Goal: Information Seeking & Learning: Learn about a topic

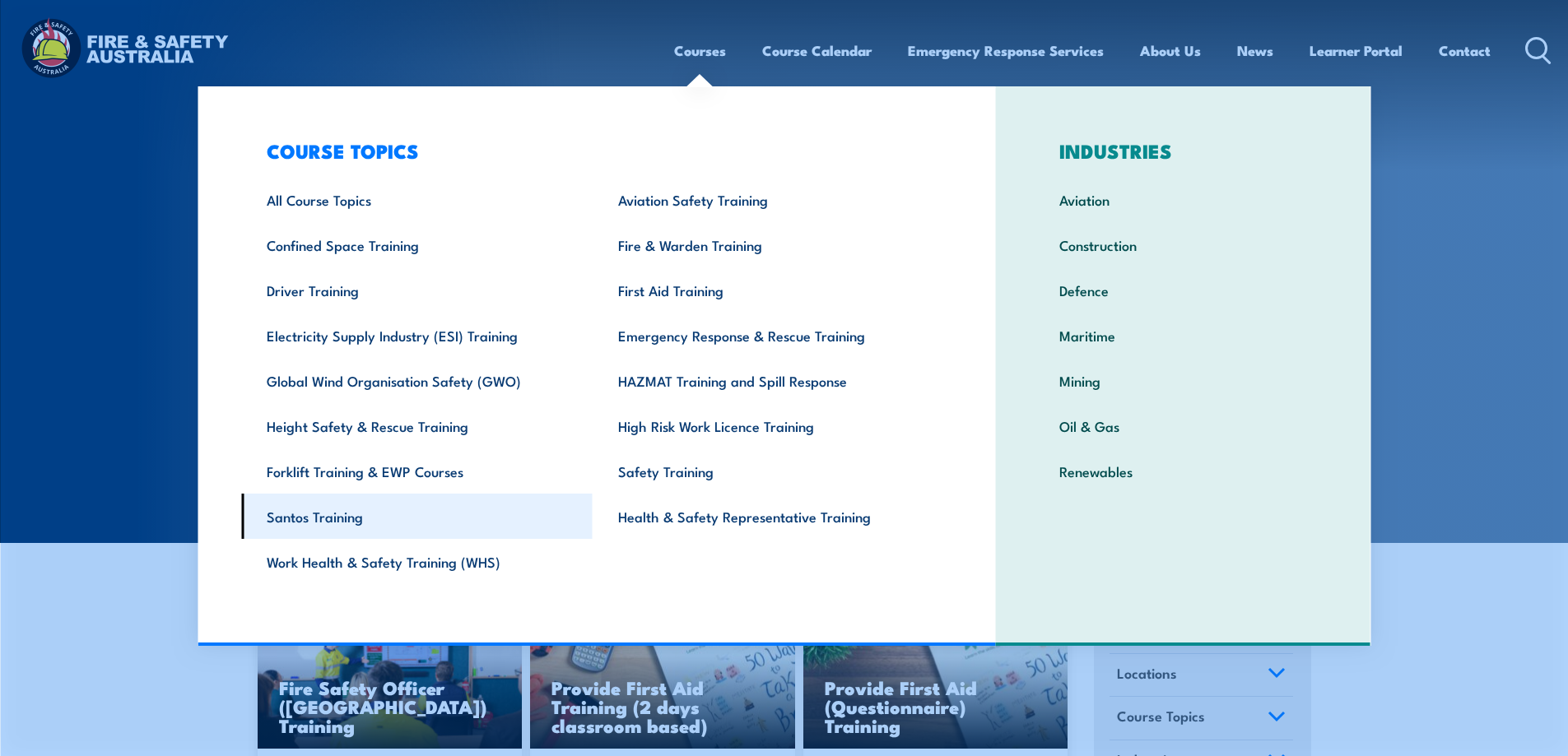
click at [445, 508] on link "Santos Training" at bounding box center [417, 516] width 351 height 46
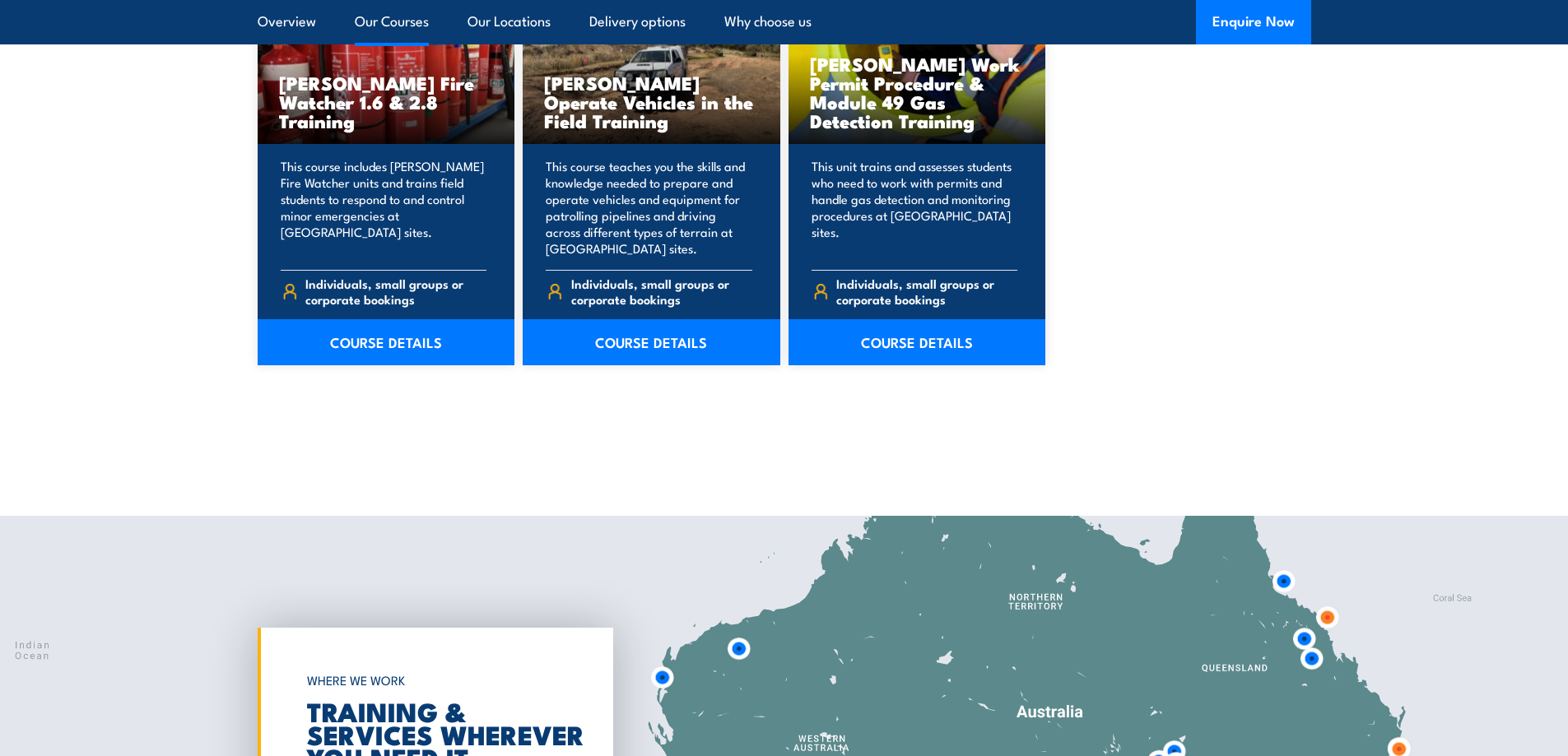
scroll to position [1317, 0]
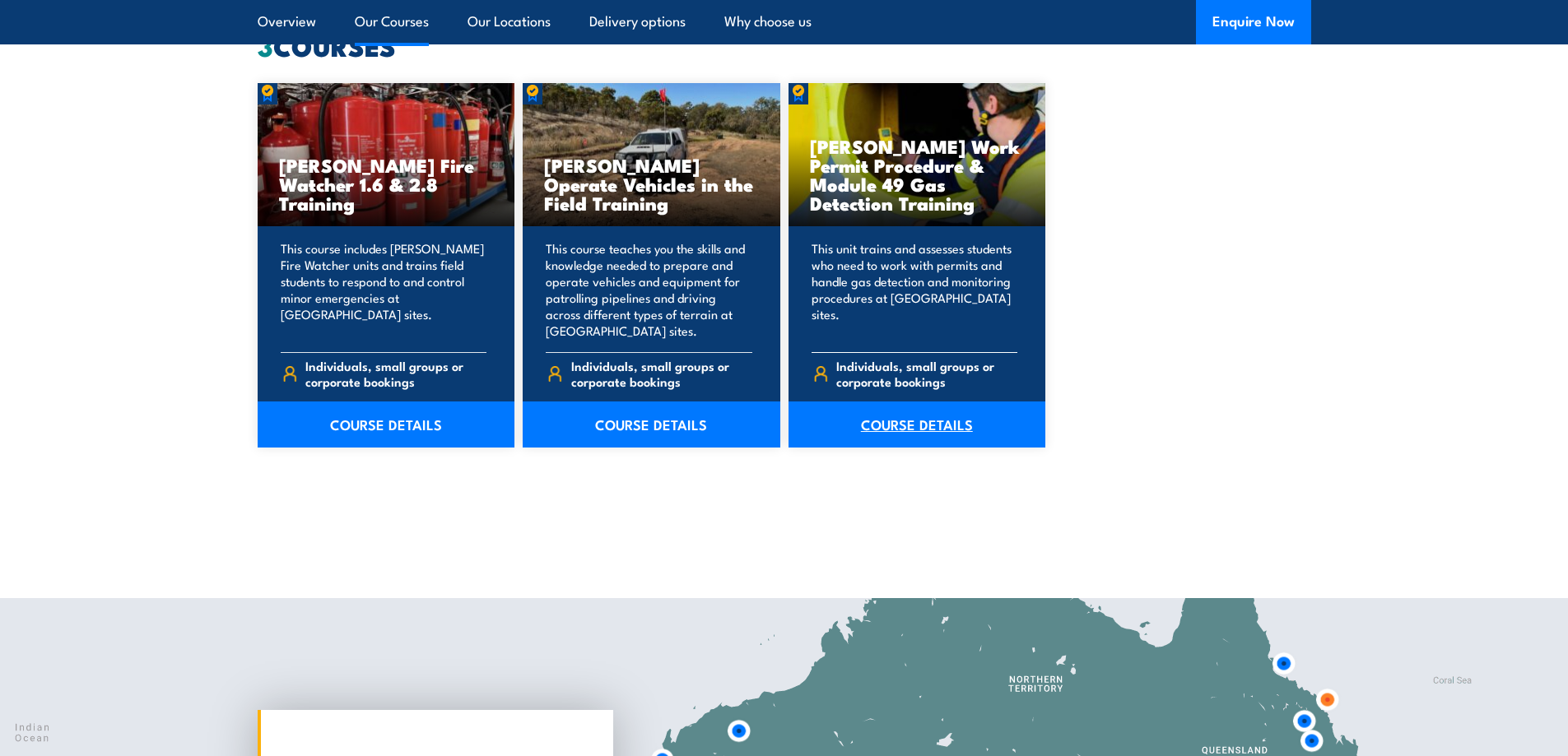
click at [911, 431] on link "COURSE DETAILS" at bounding box center [917, 425] width 258 height 46
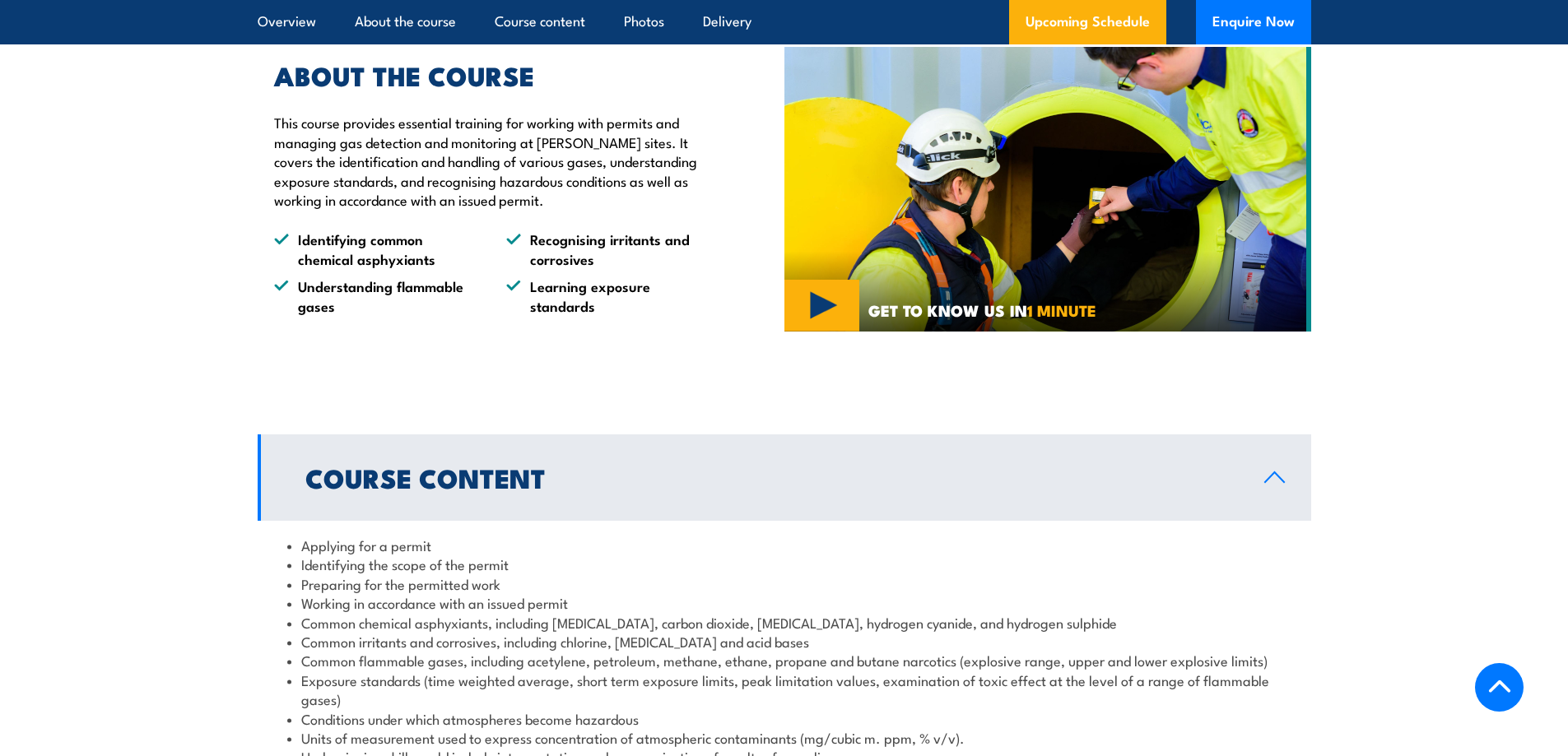
scroll to position [1399, 0]
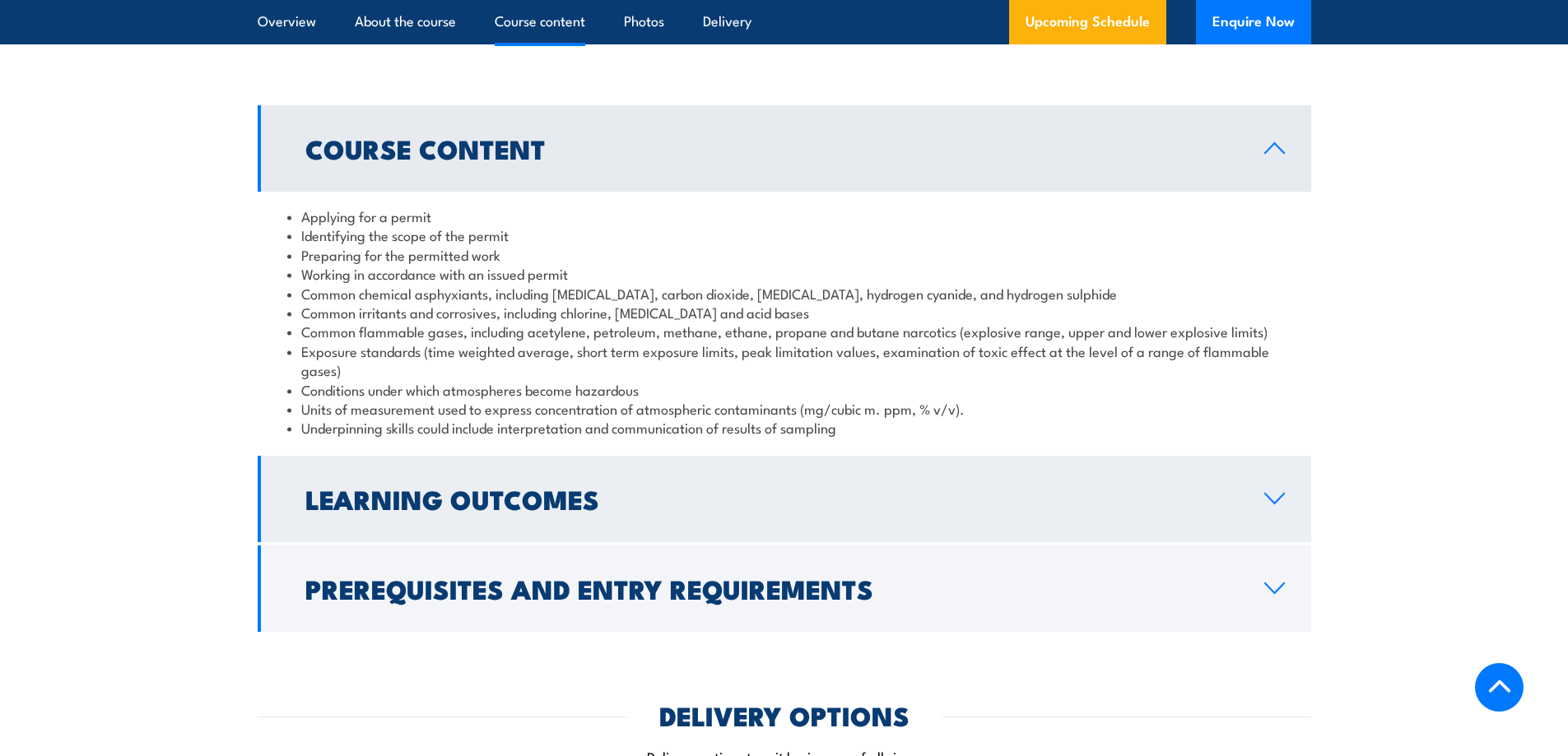
click at [523, 487] on h2 "Learning Outcomes" at bounding box center [772, 498] width 933 height 23
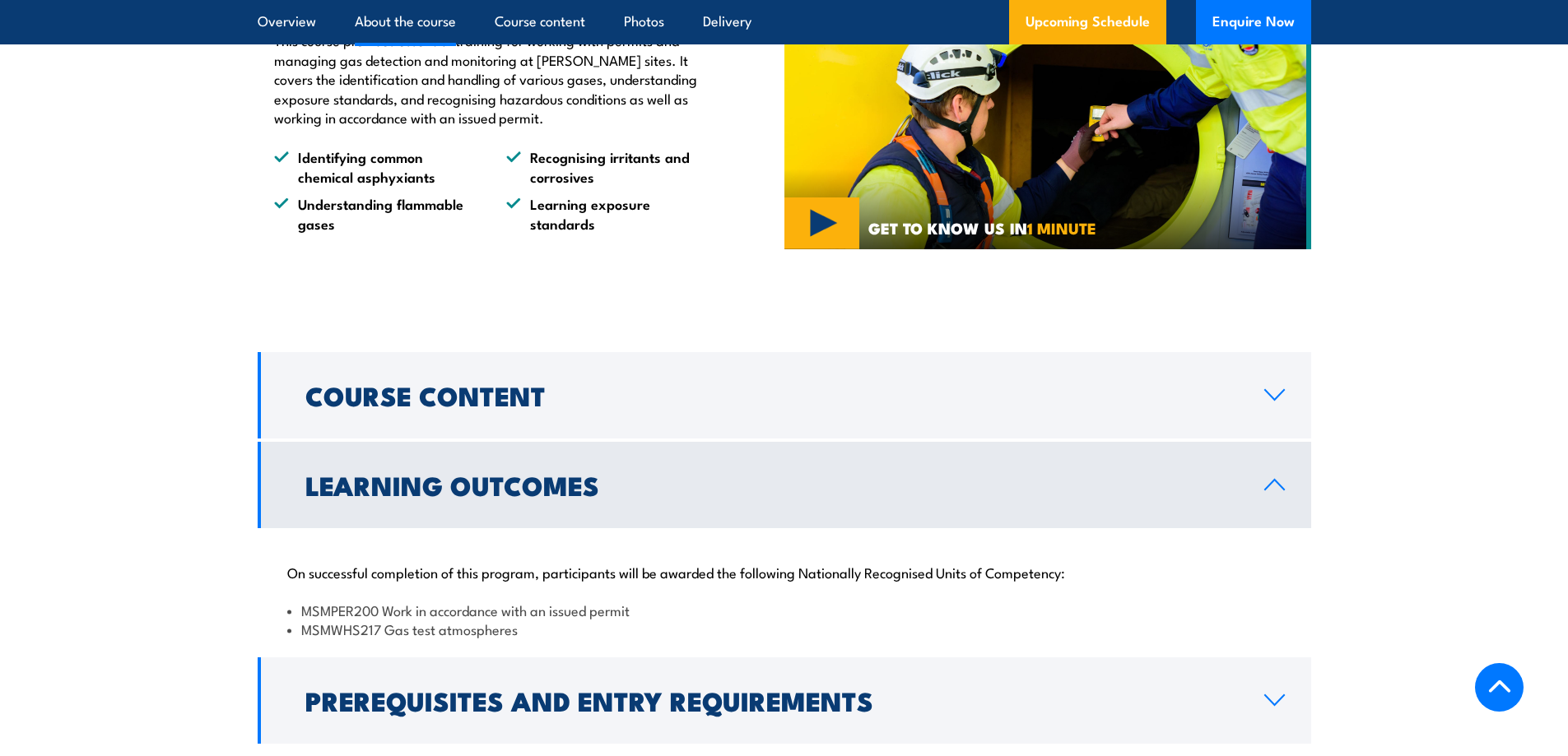
scroll to position [1234, 0]
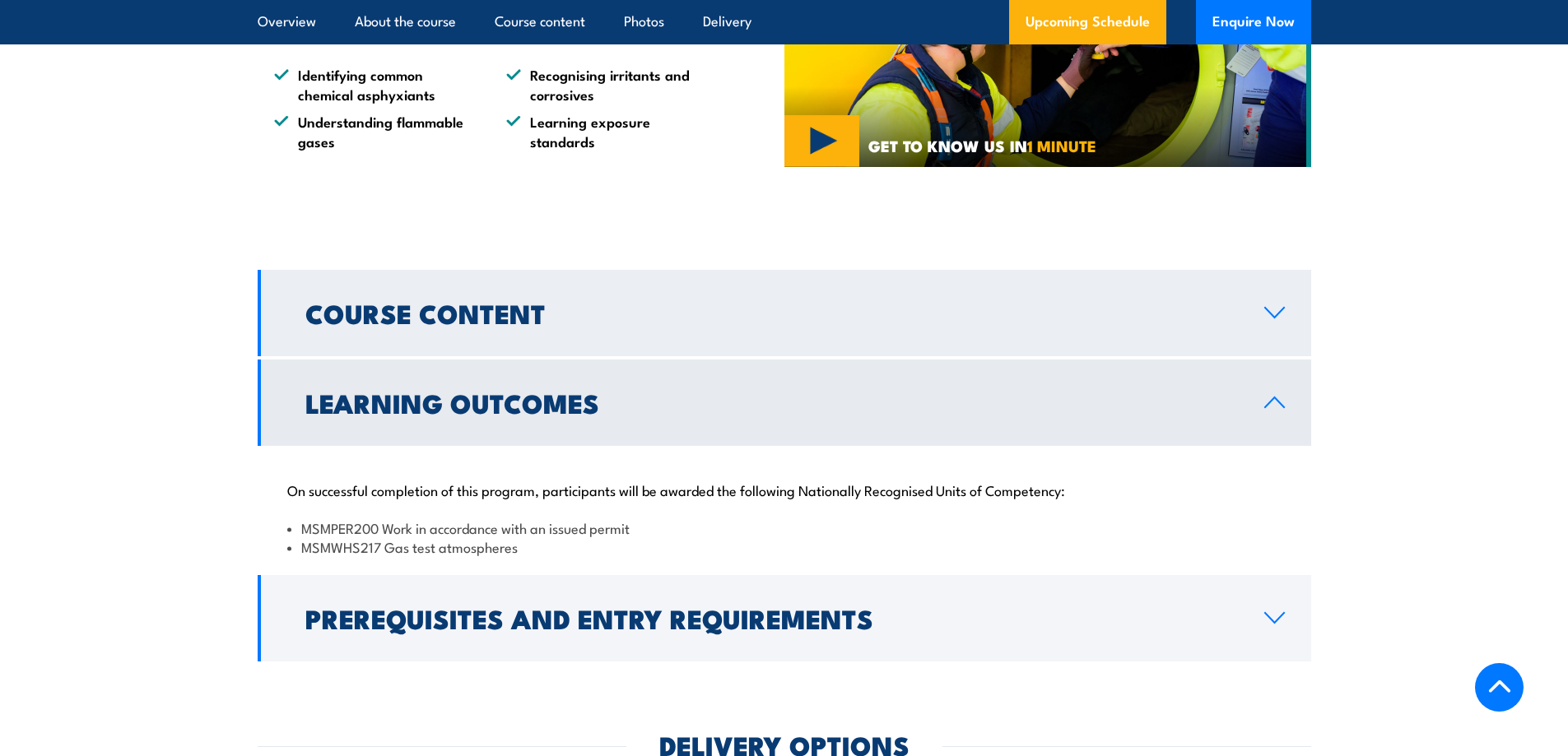
click at [750, 315] on link "Course Content" at bounding box center [784, 313] width 1054 height 86
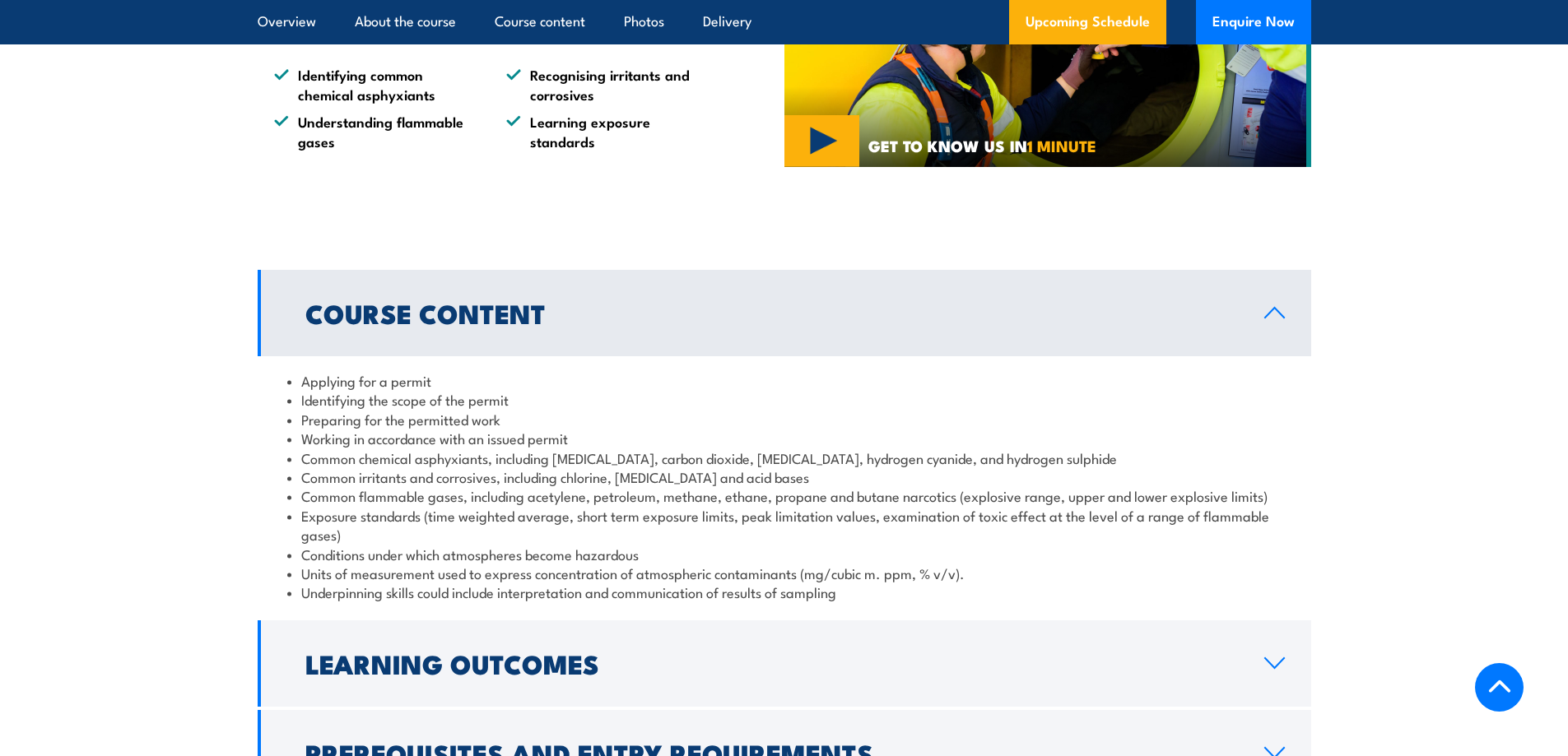
click at [637, 315] on link "Course Content" at bounding box center [784, 313] width 1054 height 86
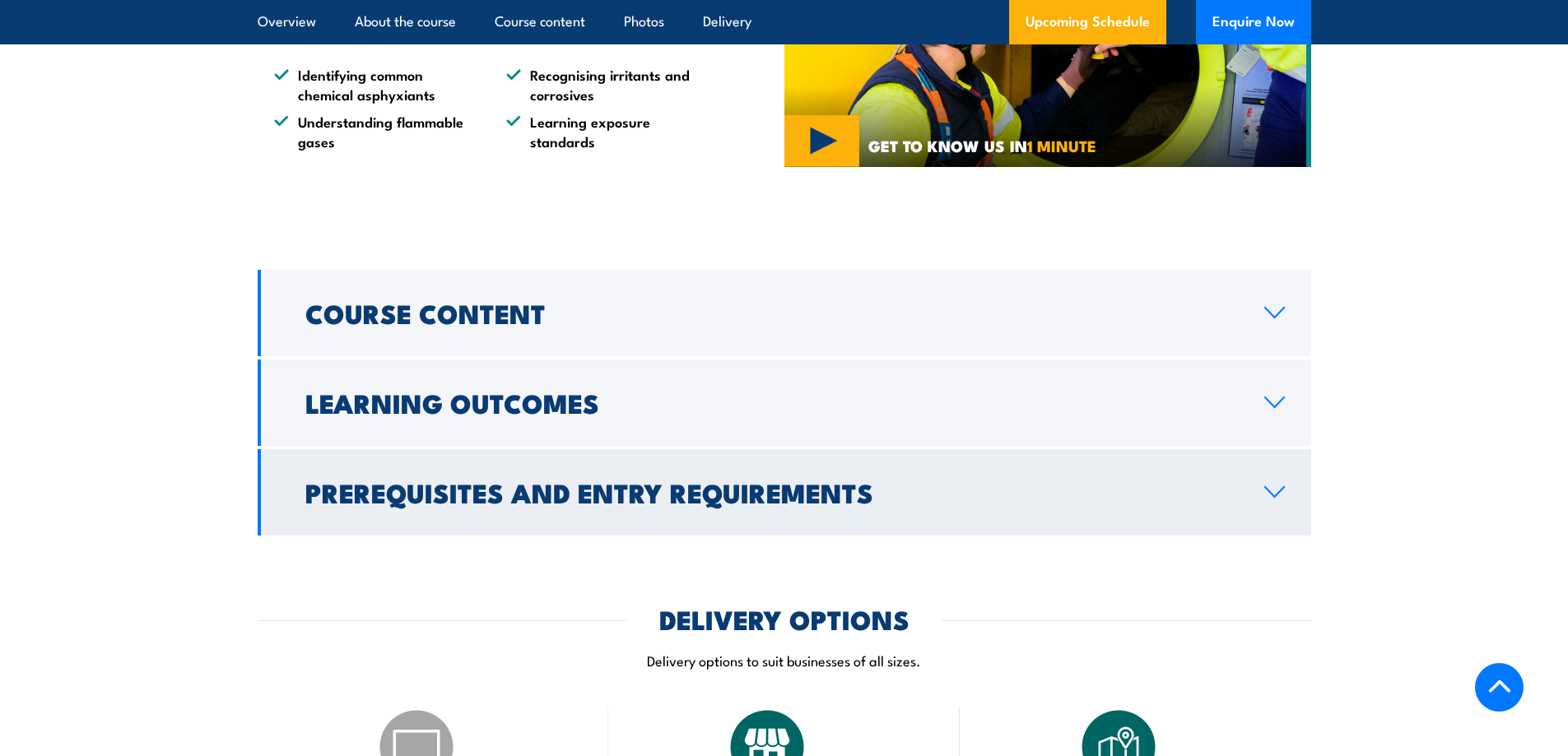
click at [604, 480] on h2 "Prerequisites and Entry Requirements" at bounding box center [772, 492] width 933 height 23
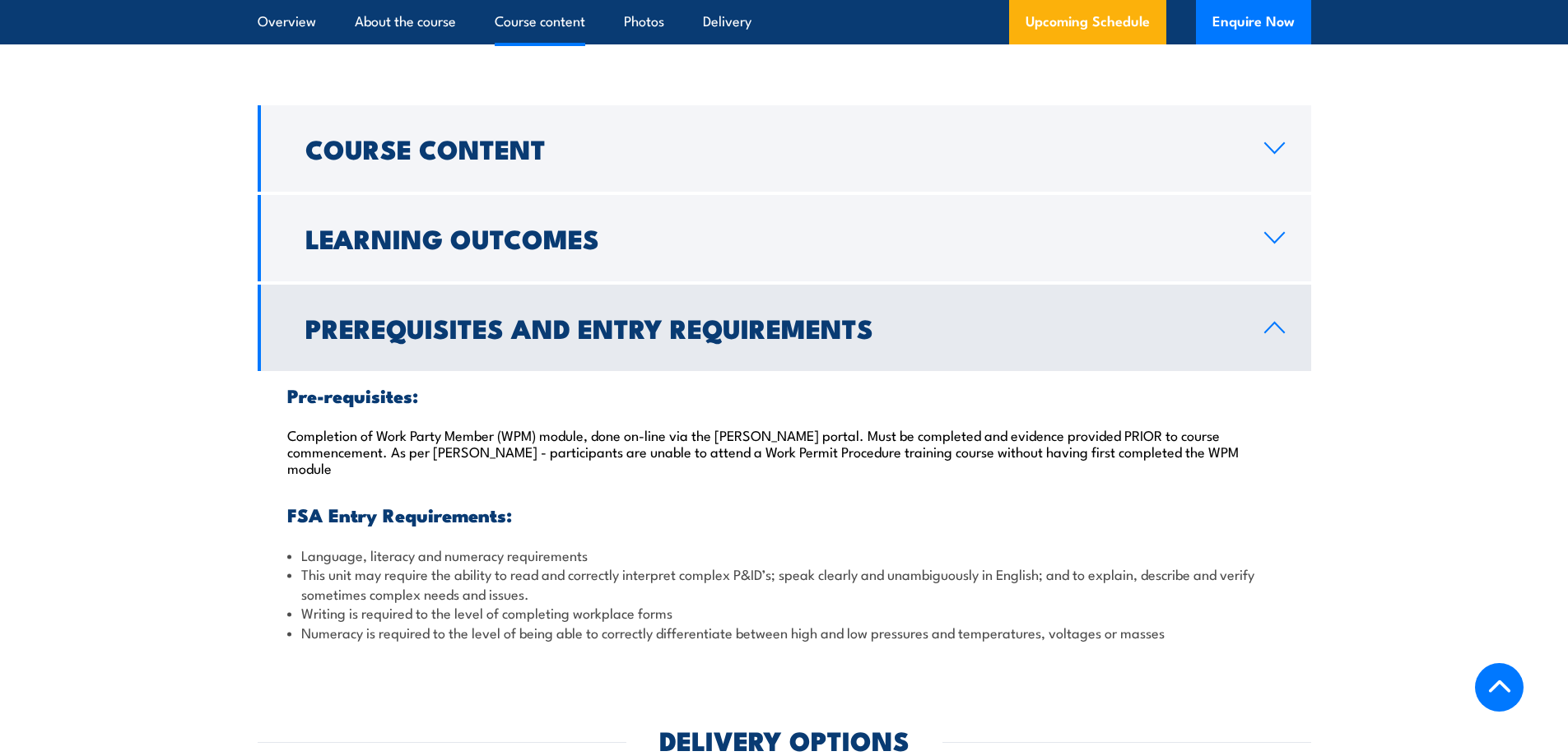
scroll to position [1481, 0]
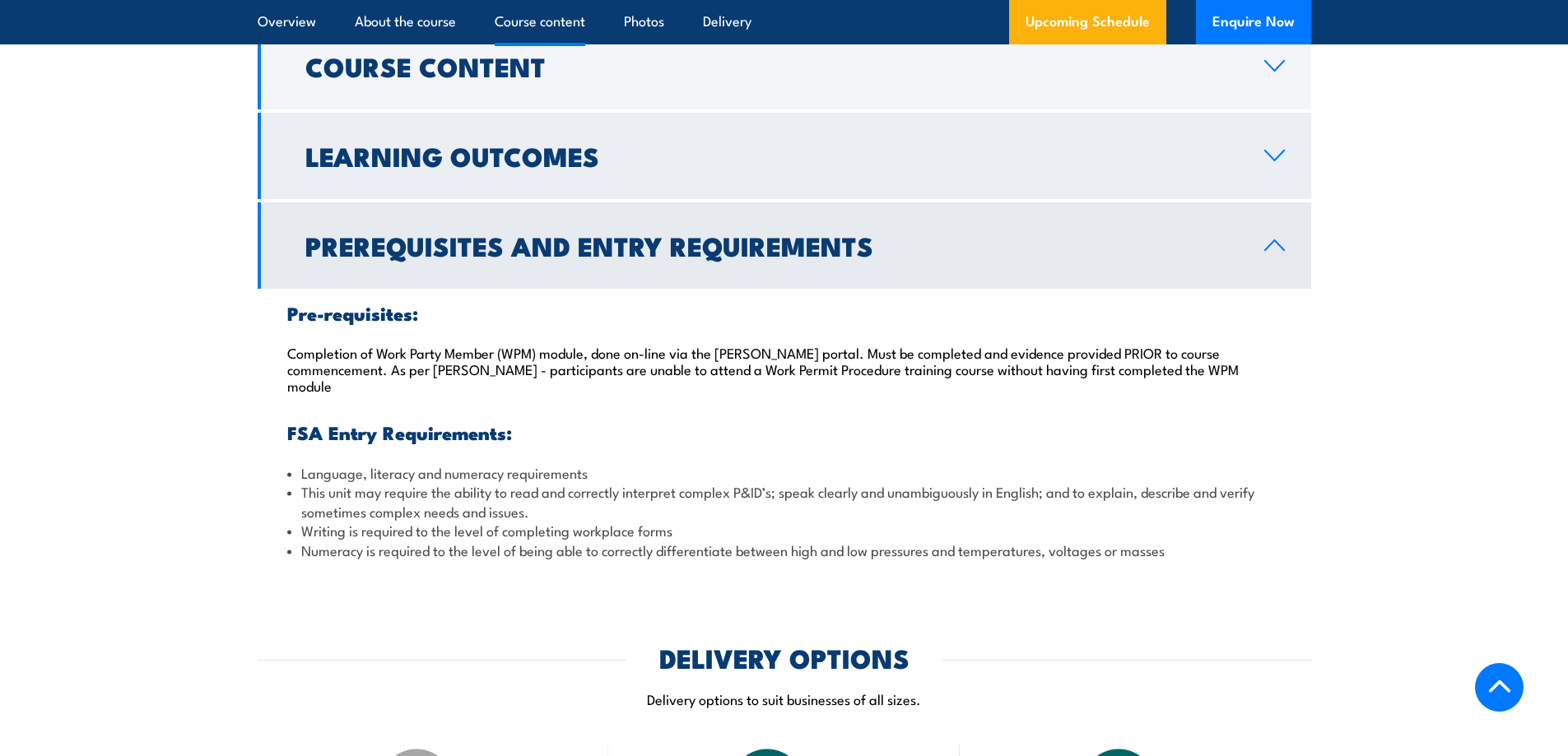
click at [576, 150] on h2 "Learning Outcomes" at bounding box center [772, 156] width 933 height 23
